Goal: Information Seeking & Learning: Learn about a topic

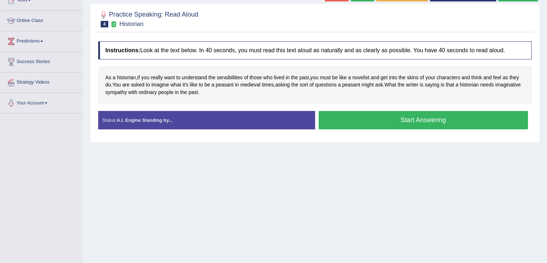
click at [352, 112] on button "Start Answering" at bounding box center [424, 120] width 210 height 18
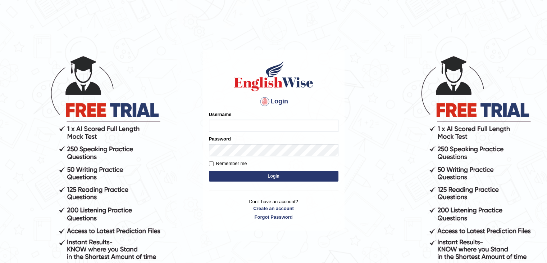
type input "gurvinder_newzealand"
click at [285, 173] on button "Login" at bounding box center [273, 175] width 129 height 11
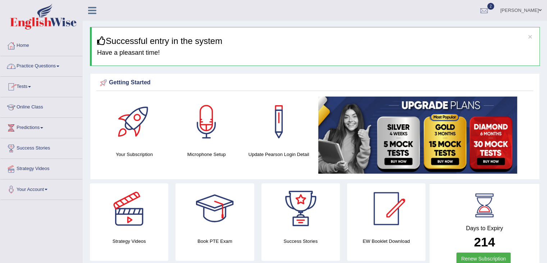
click at [59, 69] on link "Practice Questions" at bounding box center [41, 65] width 82 height 18
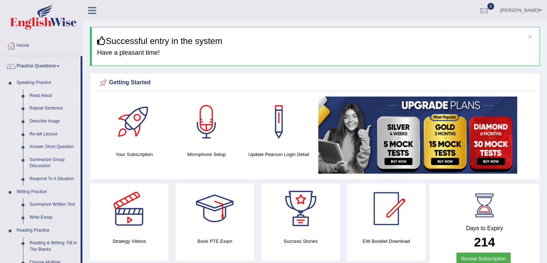
click at [57, 91] on link "Read Aloud" at bounding box center [53, 95] width 54 height 13
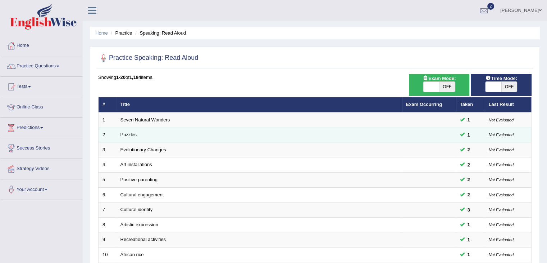
click at [134, 140] on td "Puzzles" at bounding box center [260, 134] width 286 height 15
click at [133, 138] on td "Puzzles" at bounding box center [260, 134] width 286 height 15
click at [127, 134] on link "Puzzles" at bounding box center [128, 134] width 17 height 5
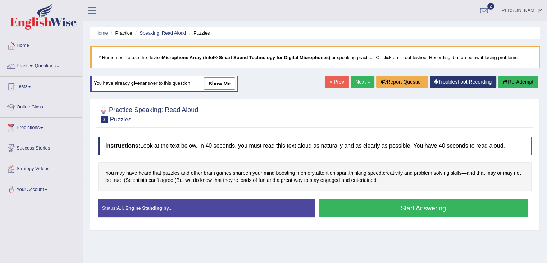
click at [357, 86] on link "Next »" at bounding box center [363, 82] width 24 height 12
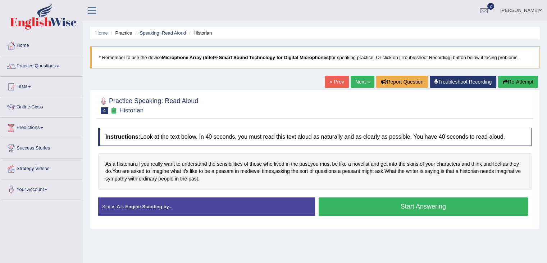
click at [382, 208] on button "Start Answering" at bounding box center [424, 206] width 210 height 18
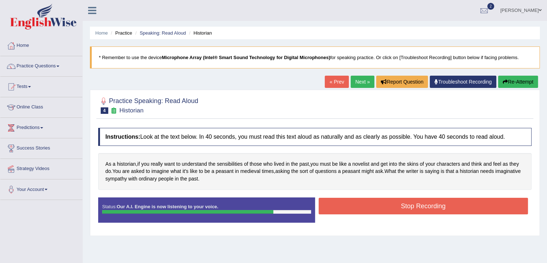
click at [382, 208] on button "Stop Recording" at bounding box center [424, 205] width 210 height 17
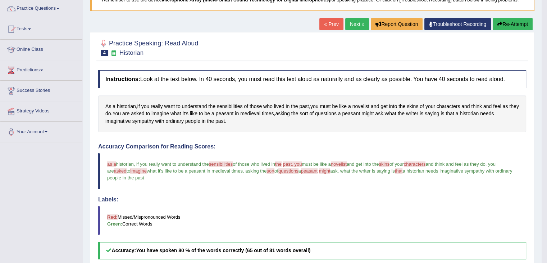
scroll to position [29, 0]
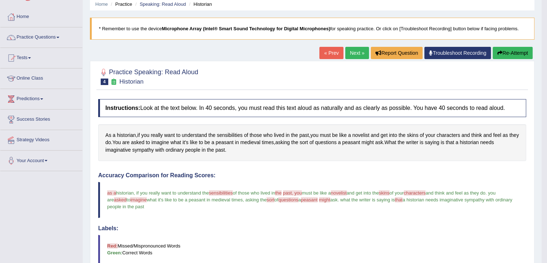
click at [512, 51] on button "Re-Attempt" at bounding box center [513, 53] width 40 height 12
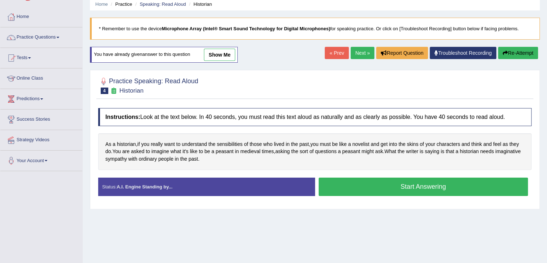
click at [422, 182] on button "Start Answering" at bounding box center [424, 186] width 210 height 18
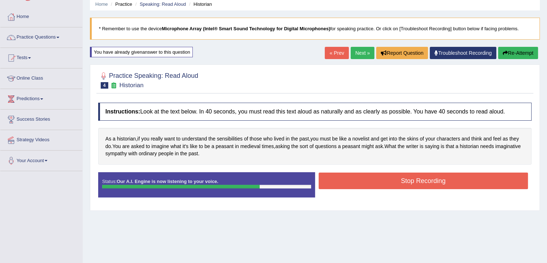
click at [505, 54] on icon "button" at bounding box center [505, 52] width 5 height 5
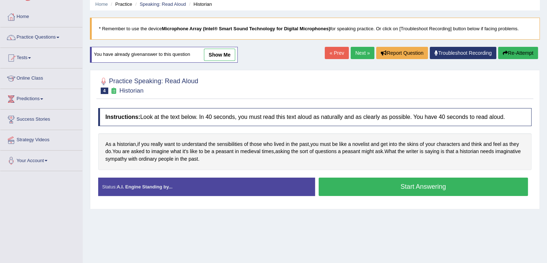
click at [397, 186] on button "Start Answering" at bounding box center [424, 186] width 210 height 18
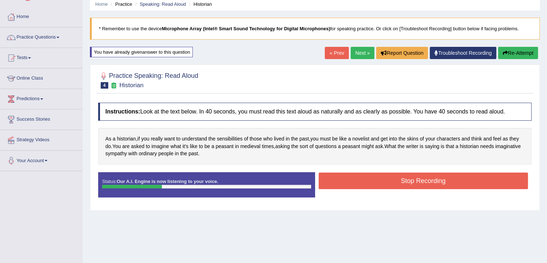
click at [507, 49] on button "Re-Attempt" at bounding box center [518, 53] width 40 height 12
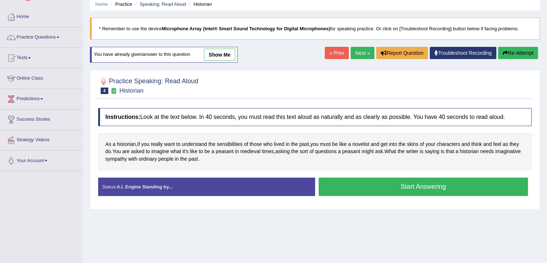
click at [384, 188] on button "Start Answering" at bounding box center [424, 186] width 210 height 18
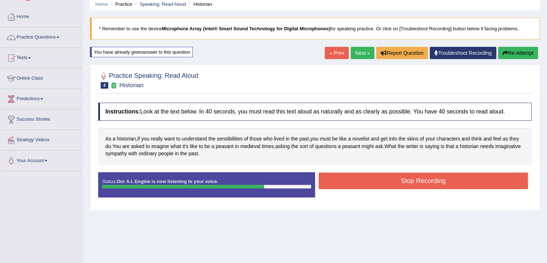
click at [384, 183] on button "Stop Recording" at bounding box center [424, 180] width 210 height 17
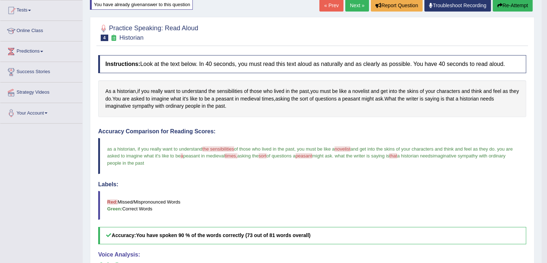
scroll to position [67, 0]
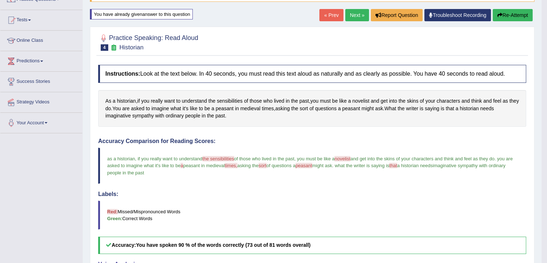
click at [350, 12] on link "Next »" at bounding box center [357, 15] width 24 height 12
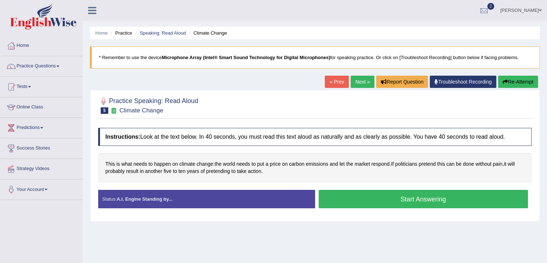
click at [399, 200] on button "Start Answering" at bounding box center [424, 199] width 210 height 18
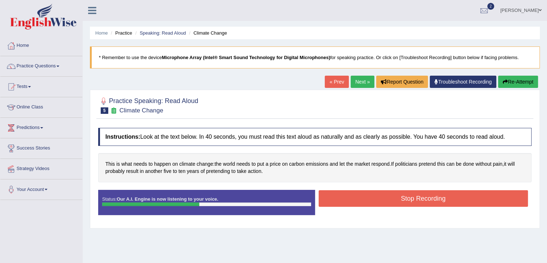
click at [399, 200] on button "Stop Recording" at bounding box center [424, 198] width 210 height 17
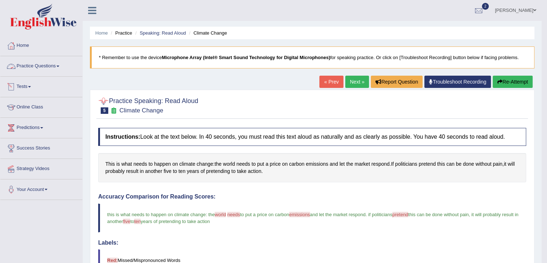
click at [59, 64] on link "Practice Questions" at bounding box center [41, 65] width 82 height 18
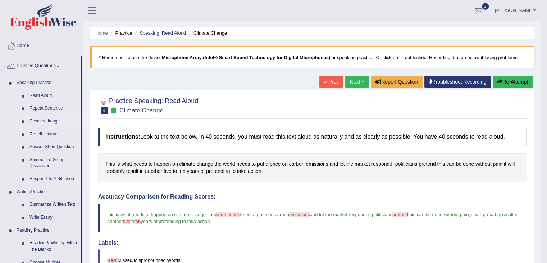
click at [52, 119] on link "Describe Image" at bounding box center [53, 121] width 54 height 13
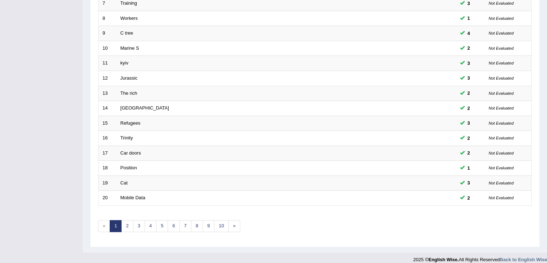
scroll to position [211, 0]
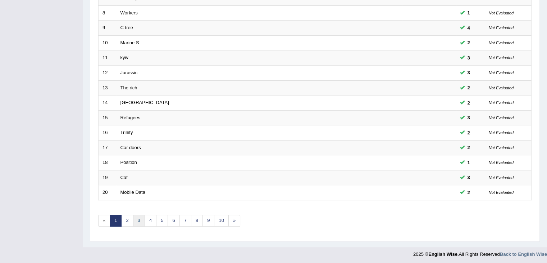
click at [136, 219] on link "3" at bounding box center [139, 220] width 12 height 12
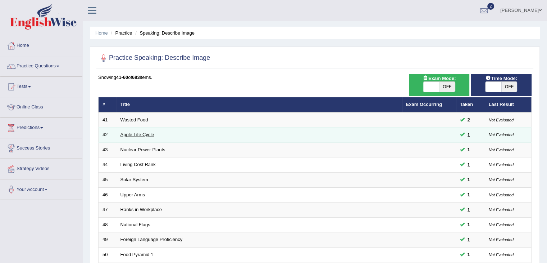
click at [125, 132] on link "Apple Life Cycle" at bounding box center [137, 134] width 34 height 5
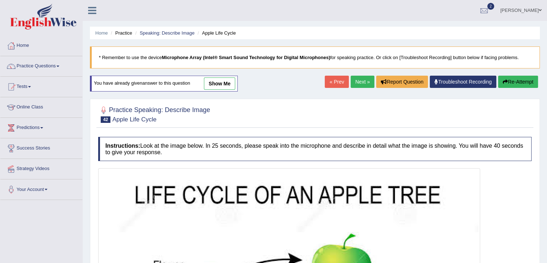
click at [229, 81] on link "show me" at bounding box center [219, 83] width 31 height 12
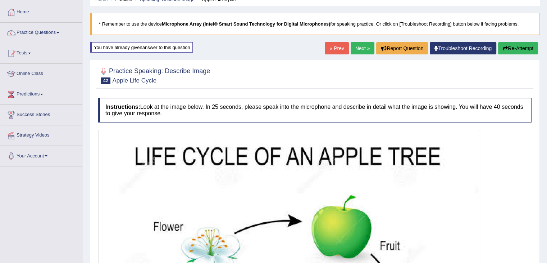
scroll to position [19, 0]
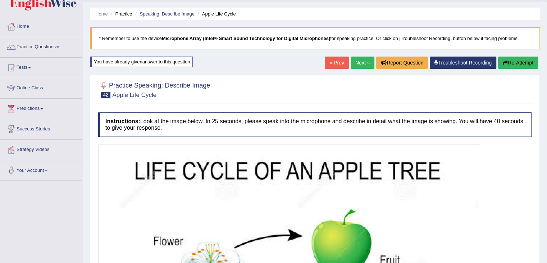
click at [59, 48] on link "Practice Questions" at bounding box center [41, 46] width 82 height 18
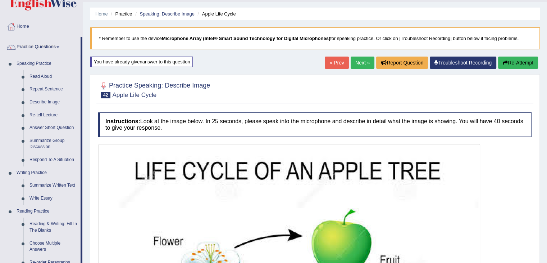
click at [59, 48] on link "Practice Questions" at bounding box center [40, 46] width 80 height 18
